Goal: Information Seeking & Learning: Learn about a topic

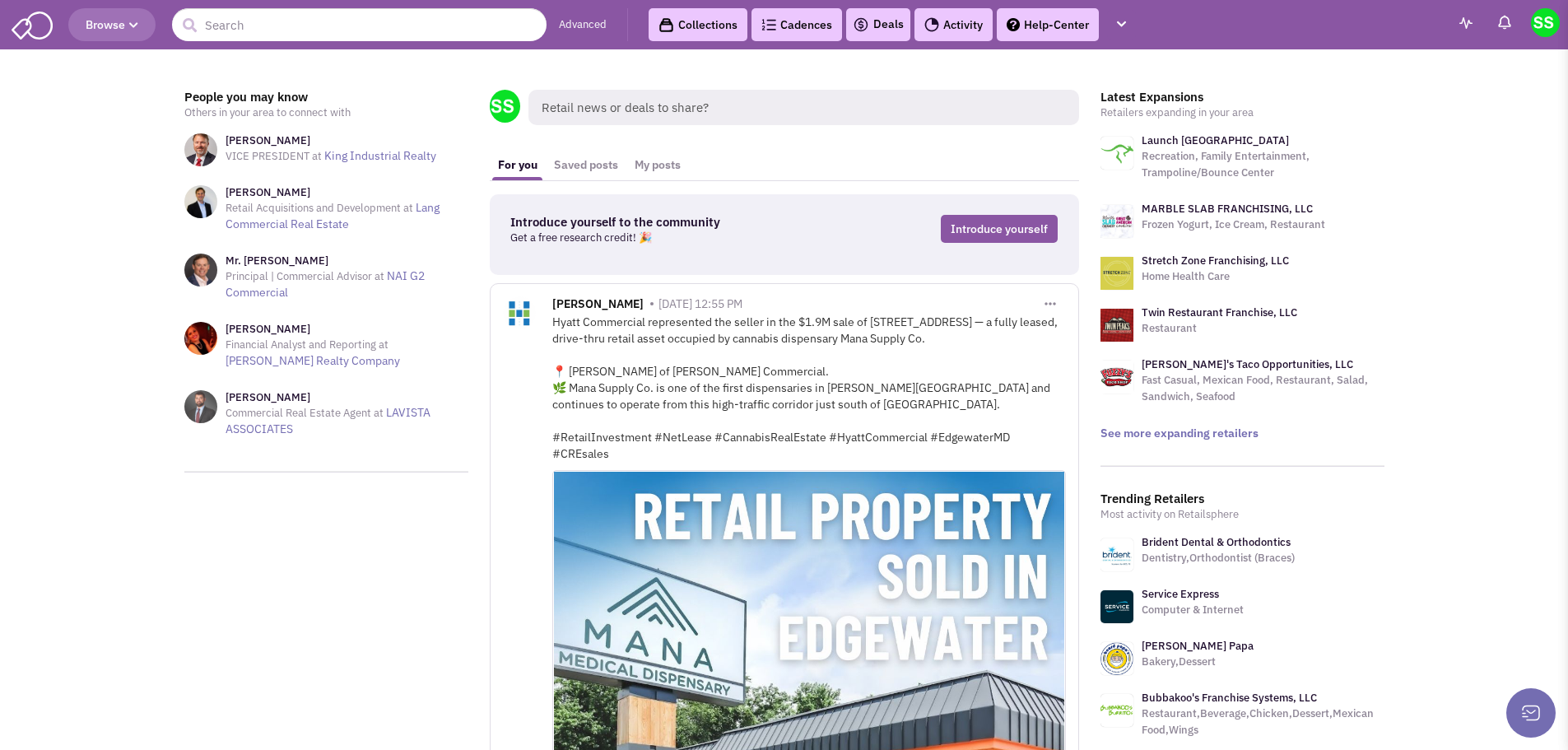
click at [1548, 23] on img at bounding box center [1545, 23] width 28 height 28
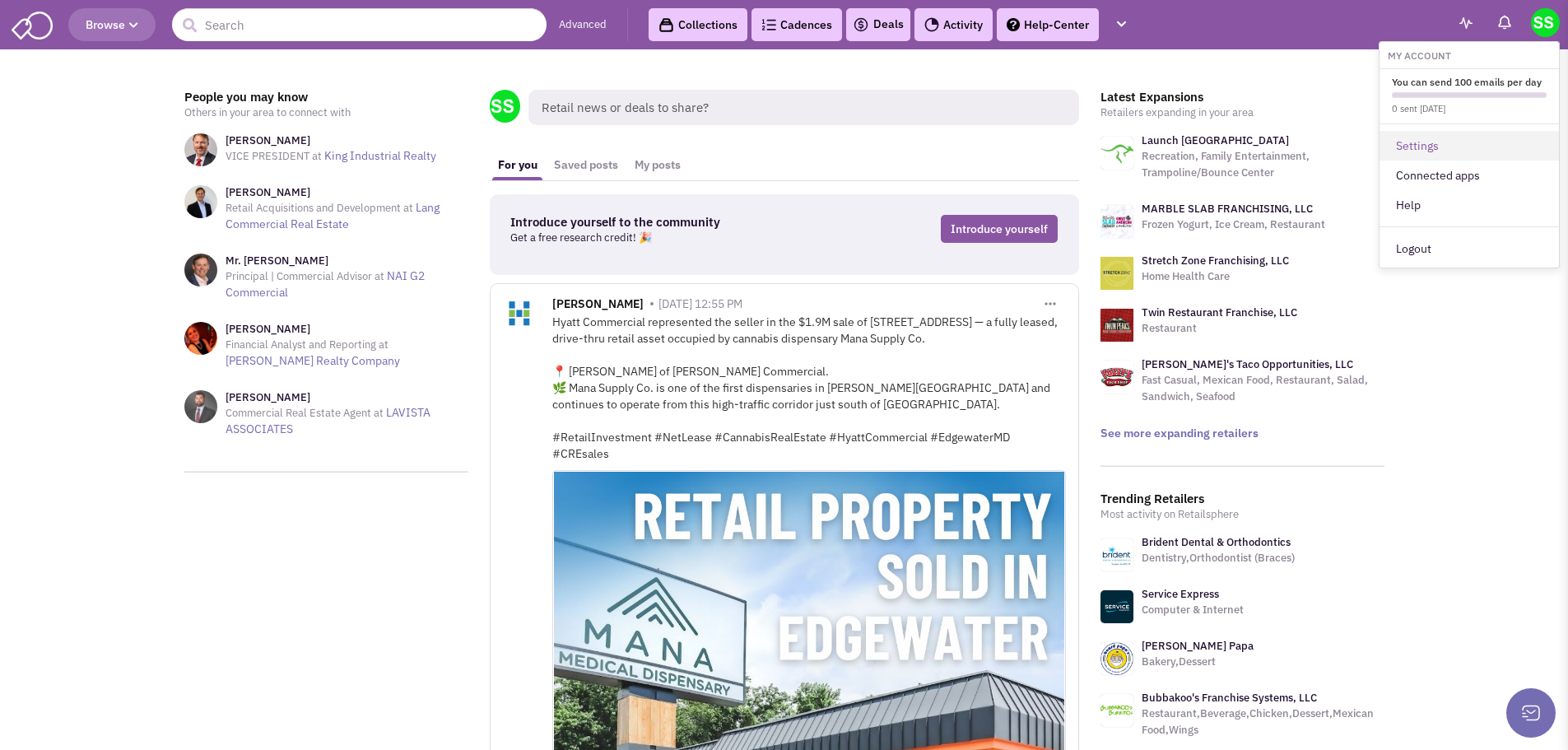
click at [1459, 151] on link "Settings" at bounding box center [1470, 145] width 180 height 29
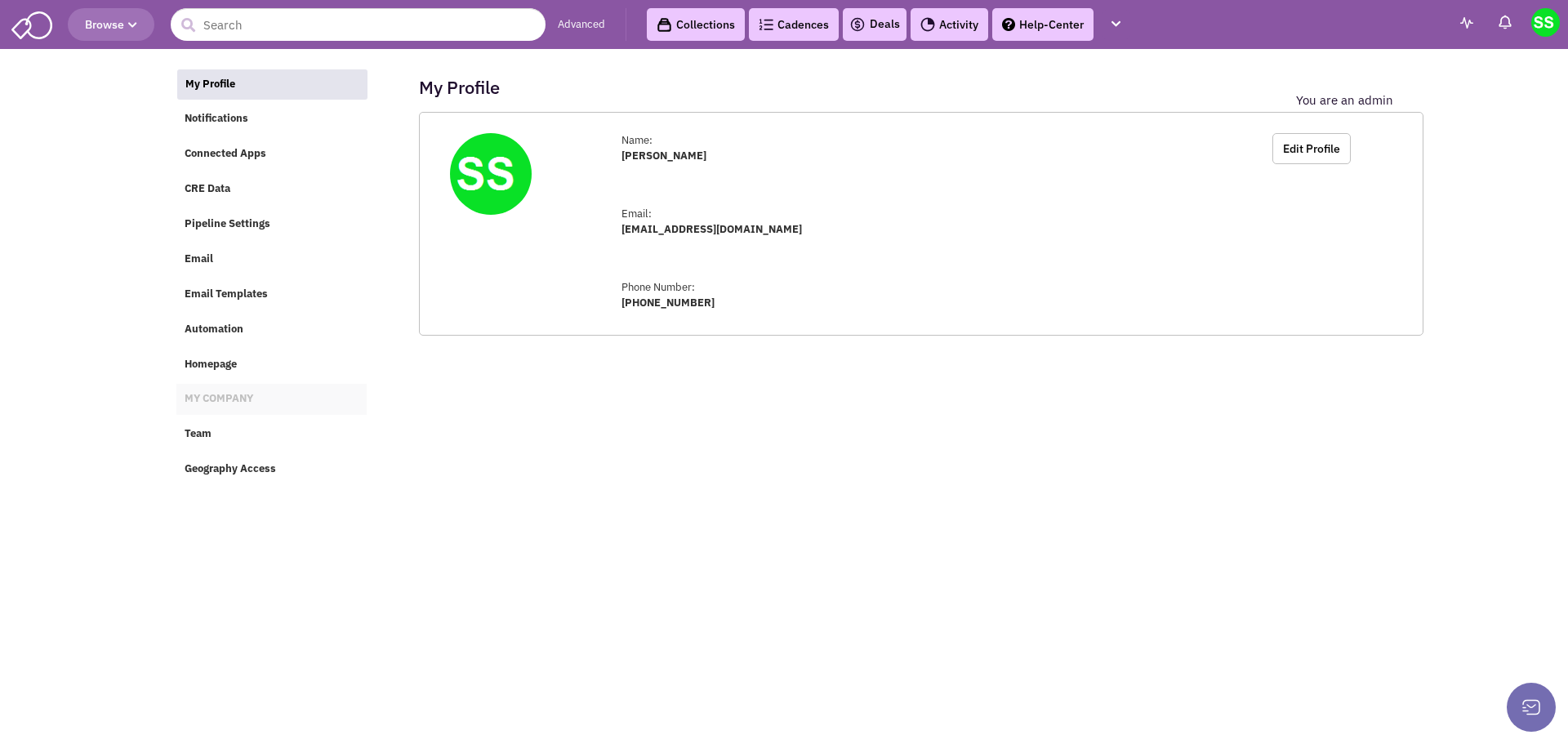
click at [228, 400] on span "MY COMPANY" at bounding box center [218, 398] width 68 height 14
click at [1125, 30] on button "button" at bounding box center [1115, 24] width 28 height 30
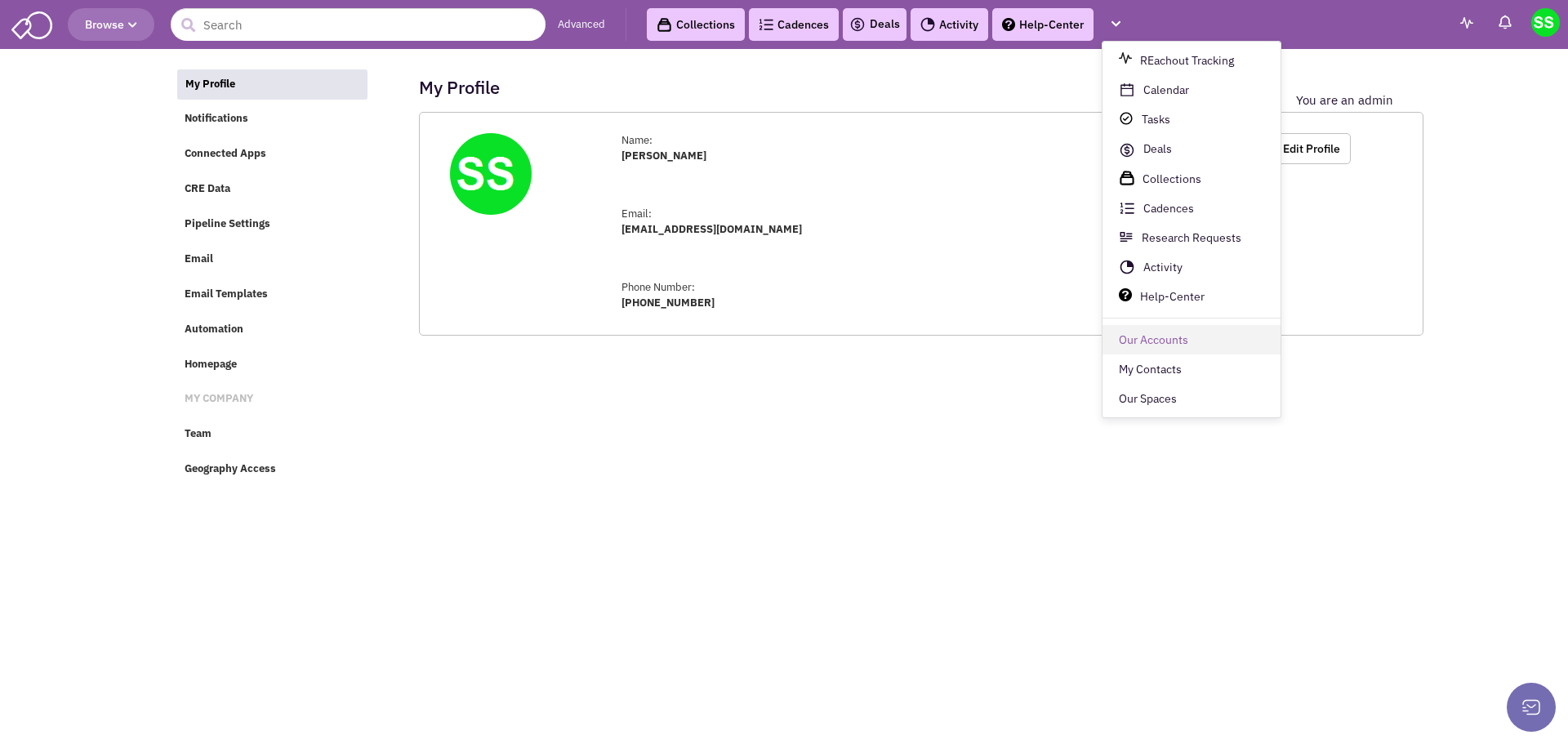
click at [1221, 347] on link "Our Accounts" at bounding box center [1191, 340] width 178 height 29
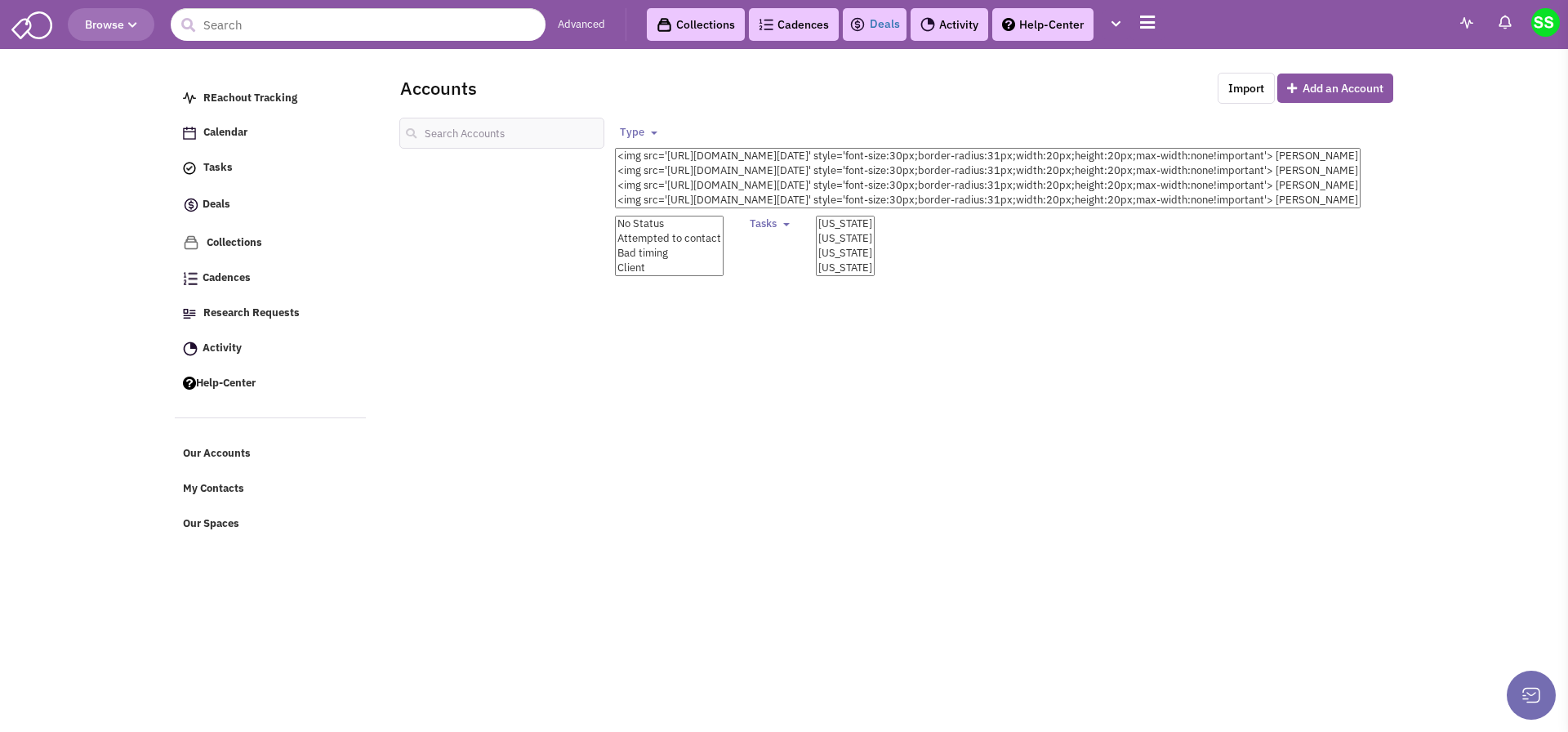
select select
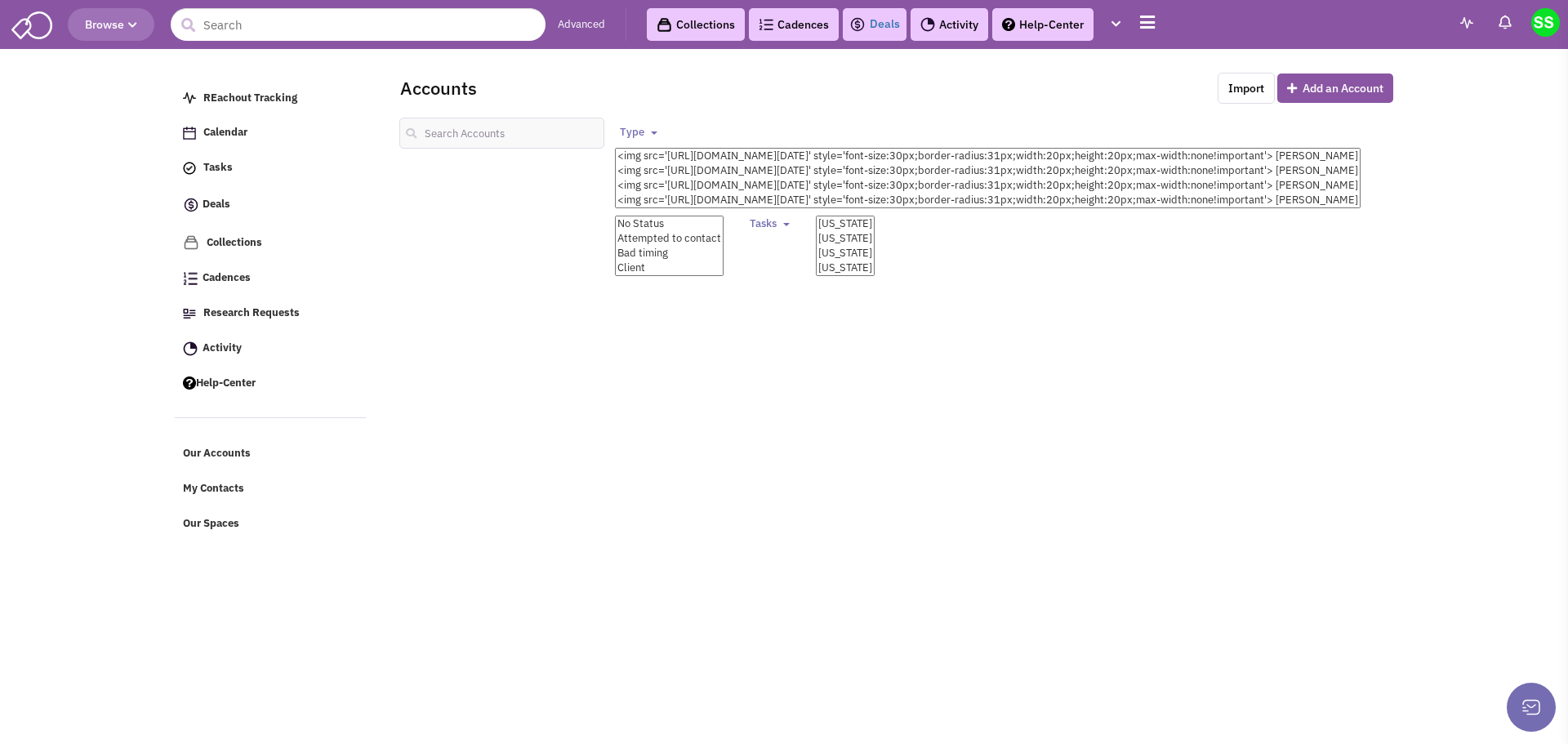
select select
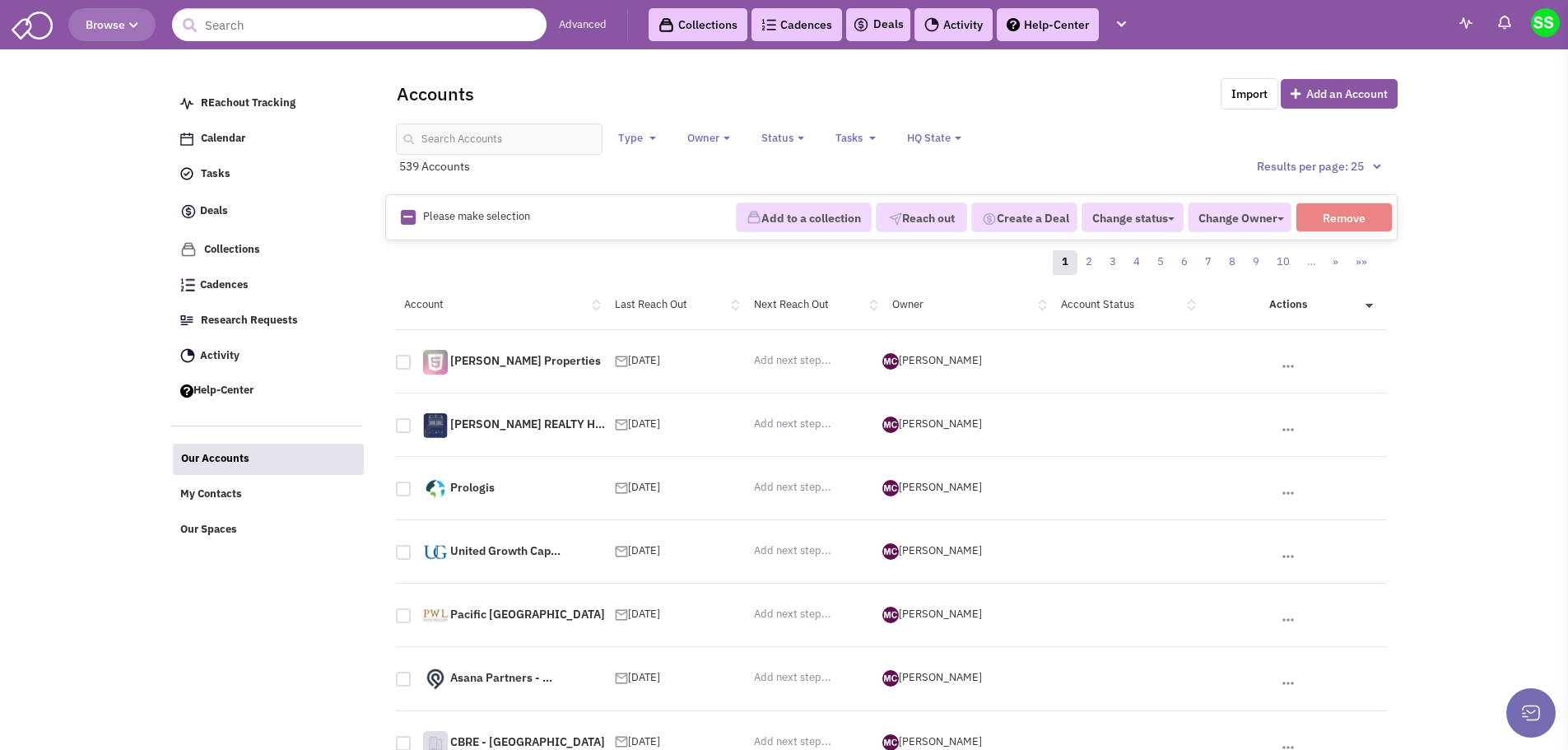
click at [17, 31] on img at bounding box center [32, 24] width 42 height 31
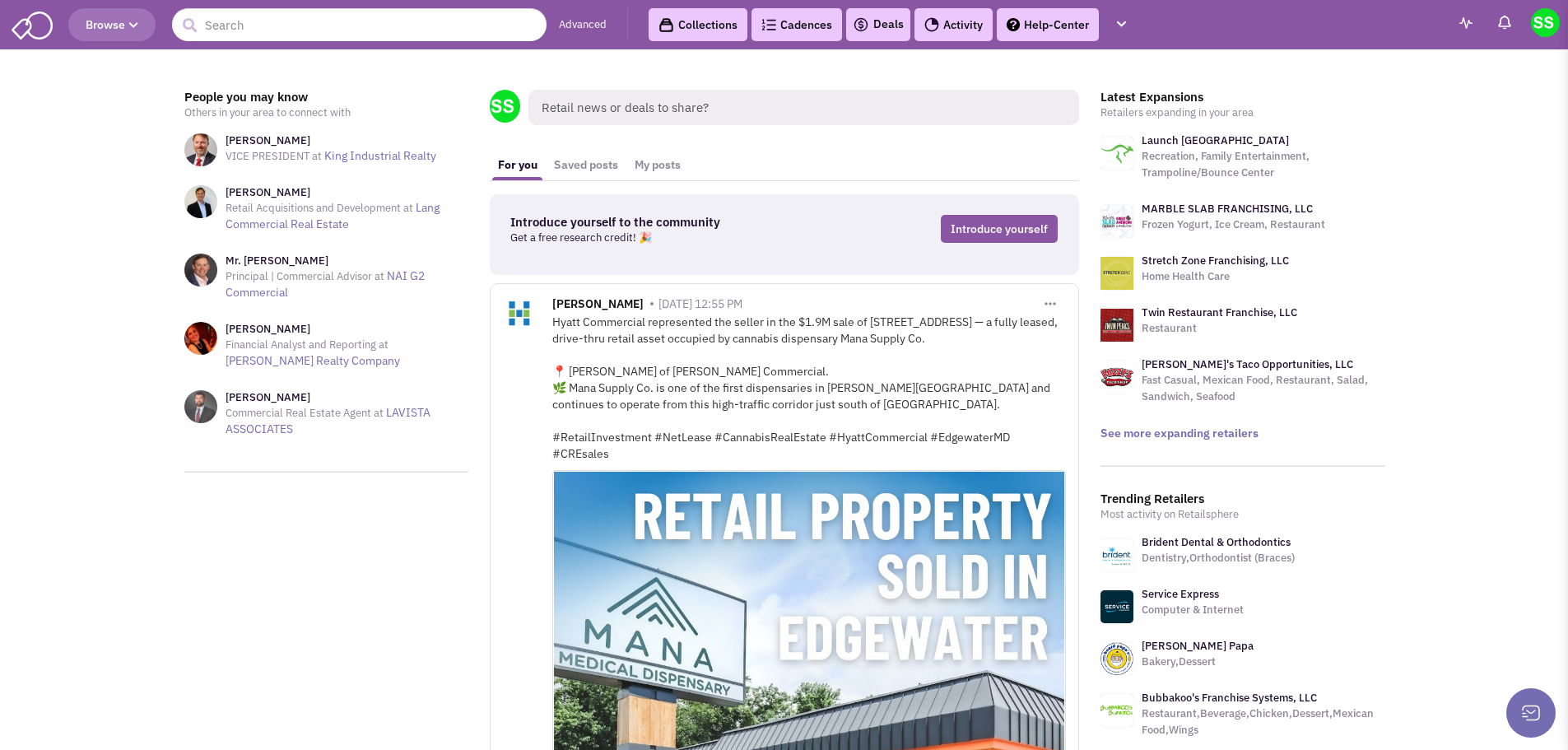
click at [132, 21] on icon "button" at bounding box center [134, 26] width 9 height 9
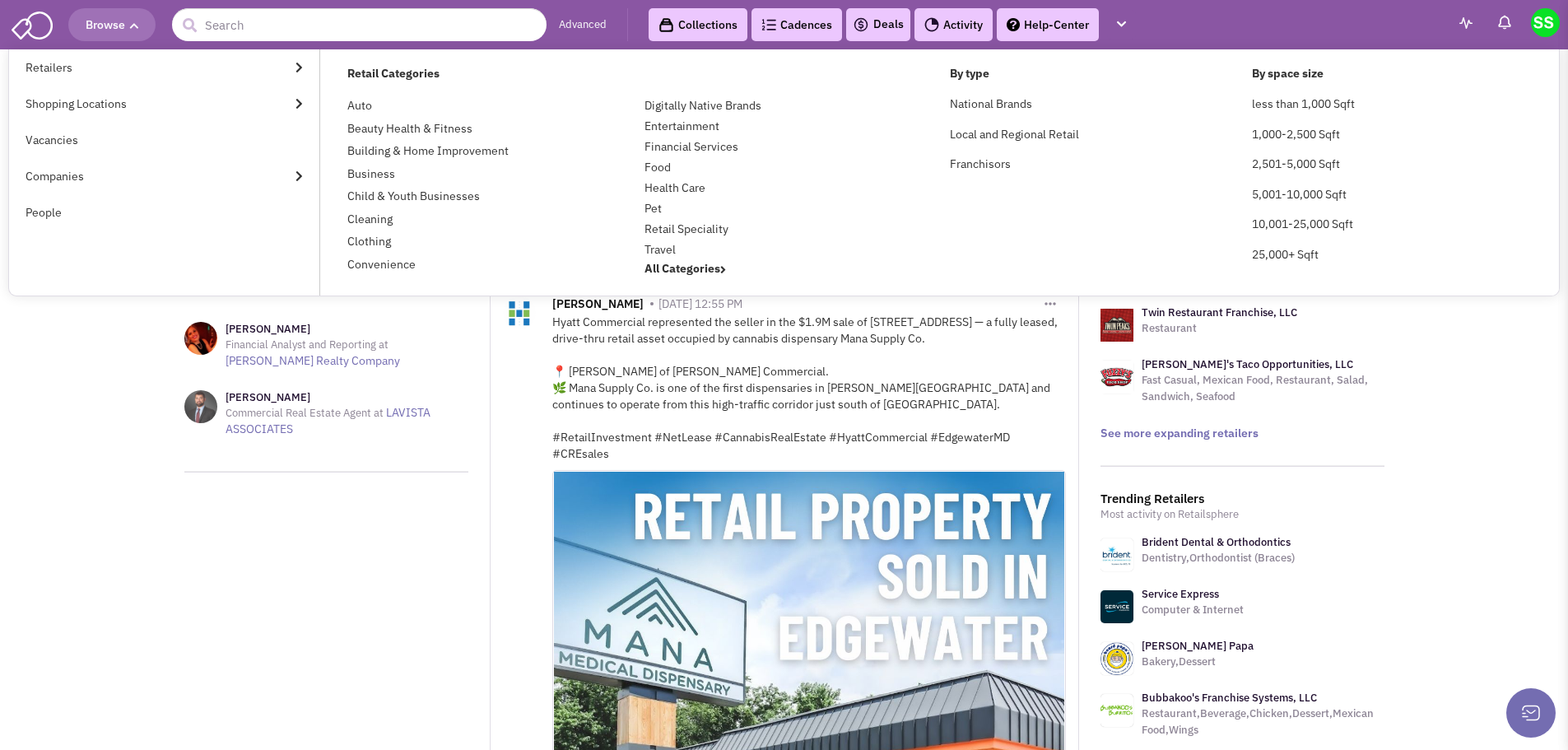
click at [576, 18] on link "Advanced" at bounding box center [582, 25] width 48 height 16
